Goal: Task Accomplishment & Management: Use online tool/utility

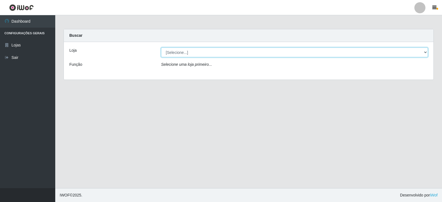
click at [255, 51] on select "[Selecione...] Queiroz Atacadão - Catolé do Rocha" at bounding box center [294, 53] width 267 height 10
select select "500"
click at [161, 48] on select "[Selecione...] Queiroz Atacadão - Catolé do Rocha" at bounding box center [294, 53] width 267 height 10
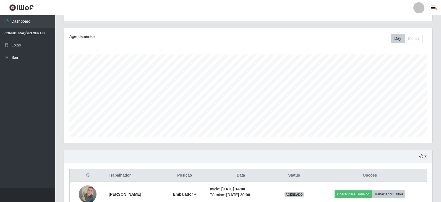
scroll to position [116, 0]
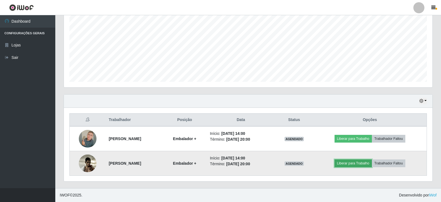
click at [358, 165] on button "Liberar para Trabalho" at bounding box center [352, 163] width 37 height 8
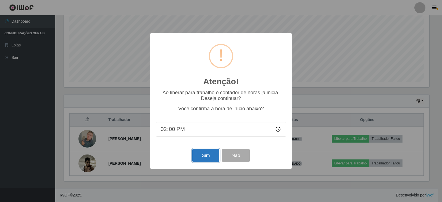
click at [209, 155] on button "Sim" at bounding box center [205, 155] width 27 height 13
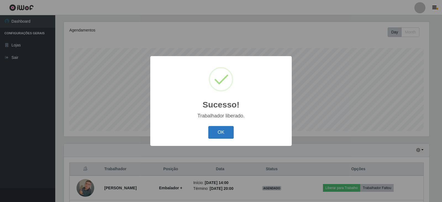
click at [220, 132] on button "OK" at bounding box center [221, 132] width 26 height 13
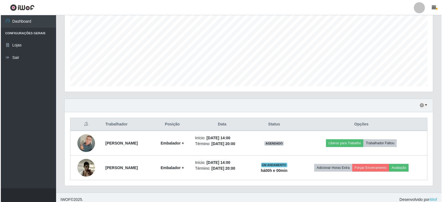
scroll to position [116, 0]
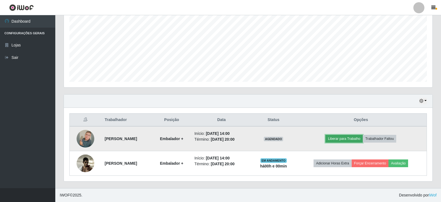
click at [343, 139] on button "Liberar para Trabalho" at bounding box center [343, 139] width 37 height 8
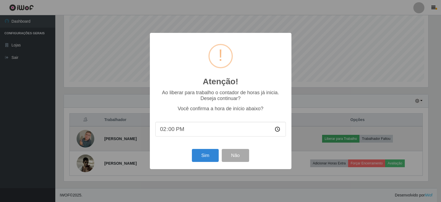
scroll to position [115, 366]
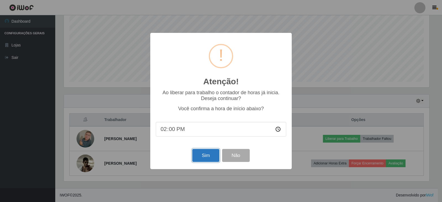
click at [210, 157] on button "Sim" at bounding box center [205, 155] width 27 height 13
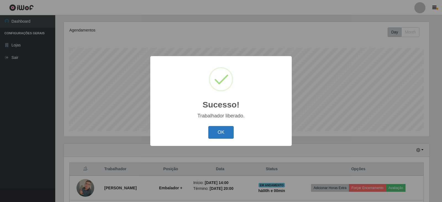
click at [221, 135] on button "OK" at bounding box center [221, 132] width 26 height 13
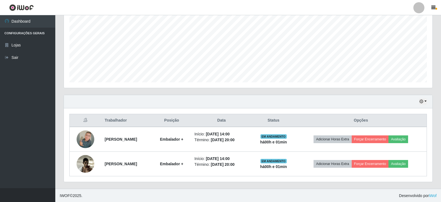
scroll to position [116, 0]
